Goal: Information Seeking & Learning: Check status

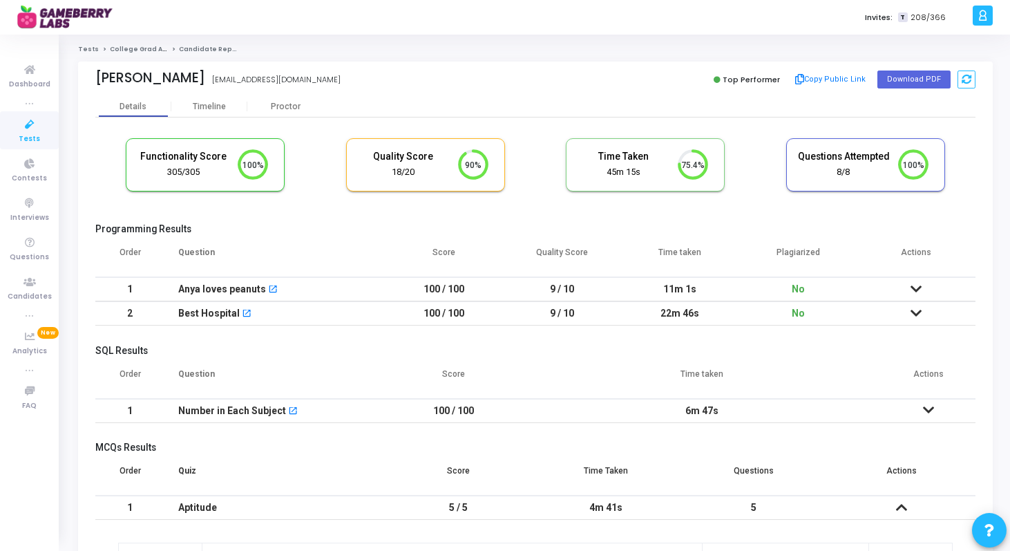
scroll to position [29, 35]
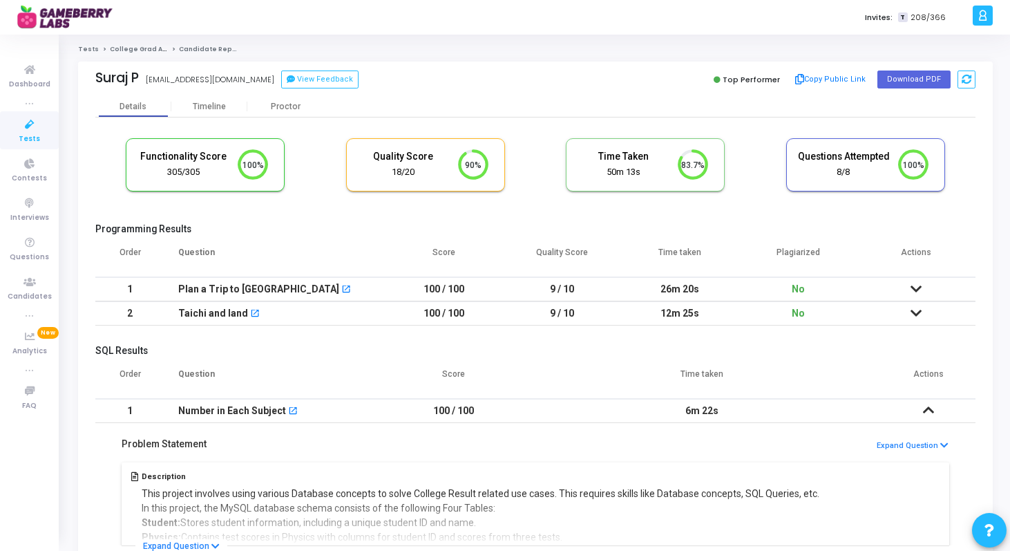
scroll to position [29, 35]
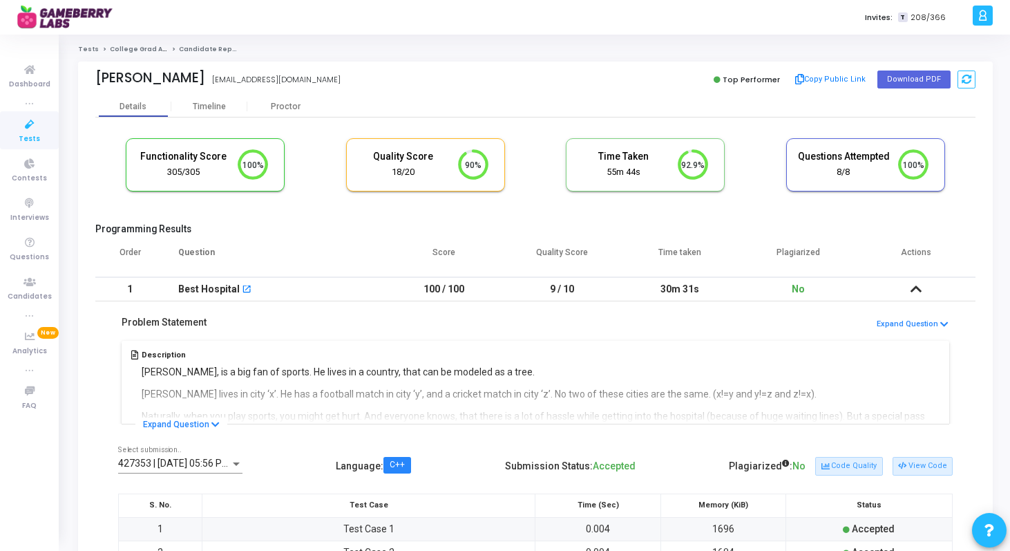
scroll to position [29, 35]
